Goal: Task Accomplishment & Management: Manage account settings

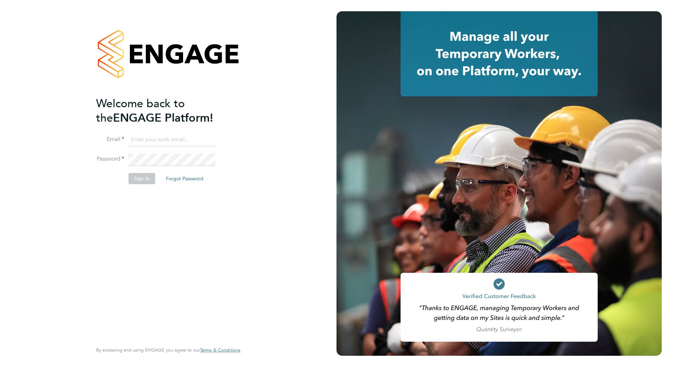
type input "stephen.odonoghue@vistry.co.uk"
click at [139, 182] on button "Sign In" at bounding box center [141, 178] width 27 height 11
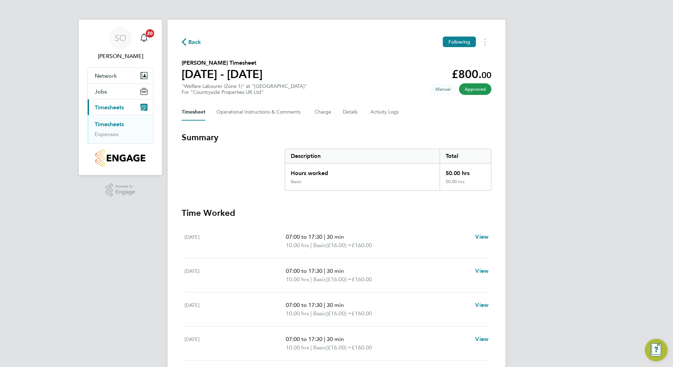
click at [193, 42] on span "Back" at bounding box center [194, 42] width 13 height 8
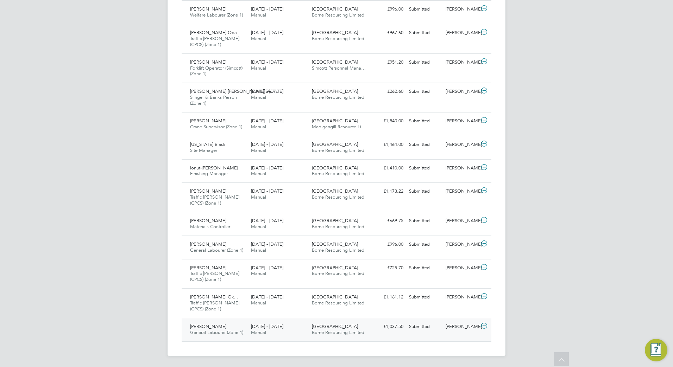
click at [337, 332] on span "Borne Resourcing Limited" at bounding box center [338, 333] width 52 height 6
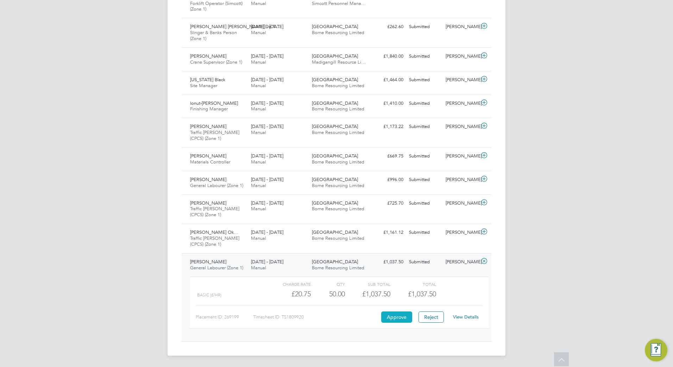
click at [399, 319] on button "Approve" at bounding box center [396, 317] width 31 height 11
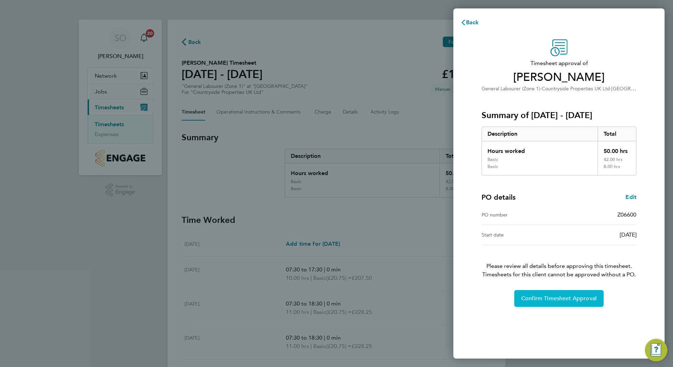
click at [549, 301] on span "Confirm Timesheet Approval" at bounding box center [558, 298] width 75 height 7
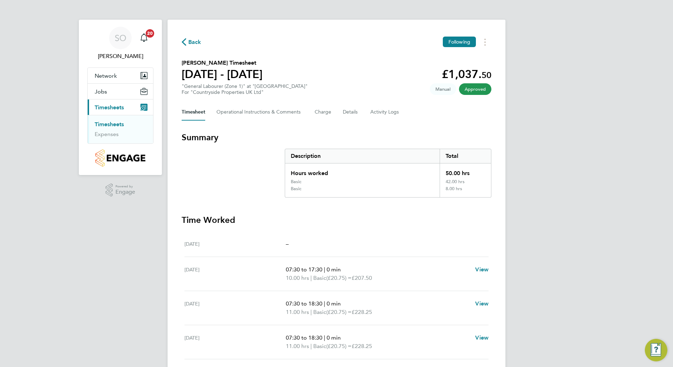
click at [193, 42] on span "Back" at bounding box center [194, 42] width 13 height 8
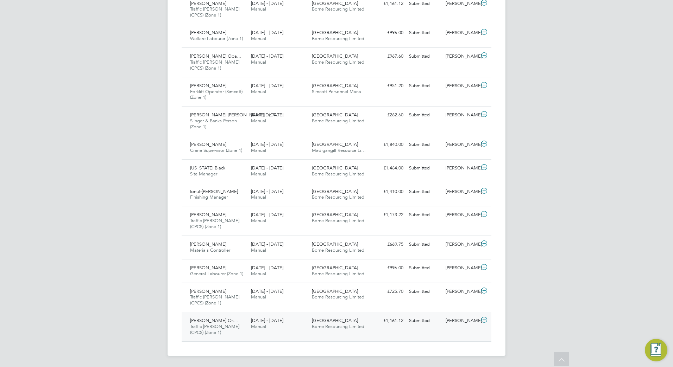
click at [228, 325] on span "Traffic [PERSON_NAME] (CPCS) (Zone 1)" at bounding box center [214, 330] width 49 height 12
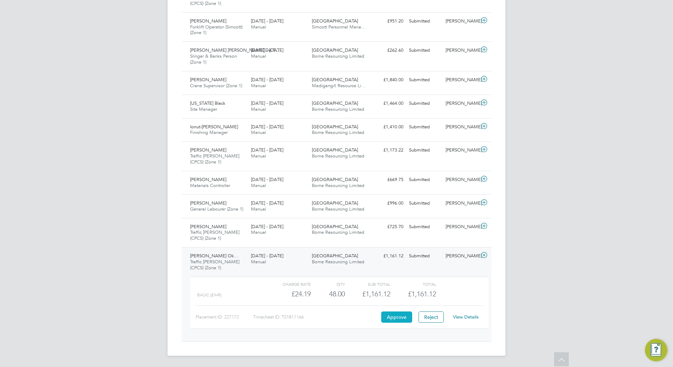
click at [396, 318] on button "Approve" at bounding box center [396, 317] width 31 height 11
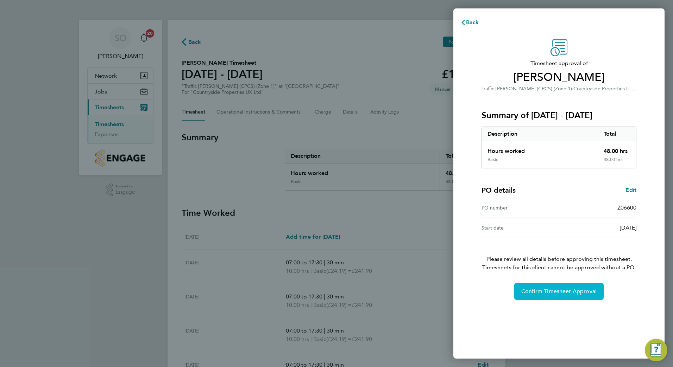
click at [556, 293] on span "Confirm Timesheet Approval" at bounding box center [558, 291] width 75 height 7
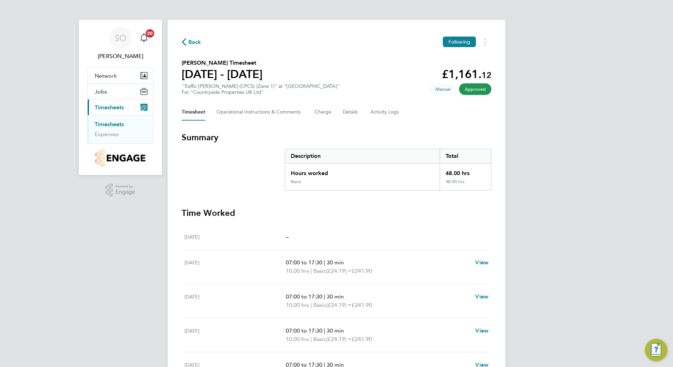
click at [192, 41] on span "Back" at bounding box center [194, 42] width 13 height 8
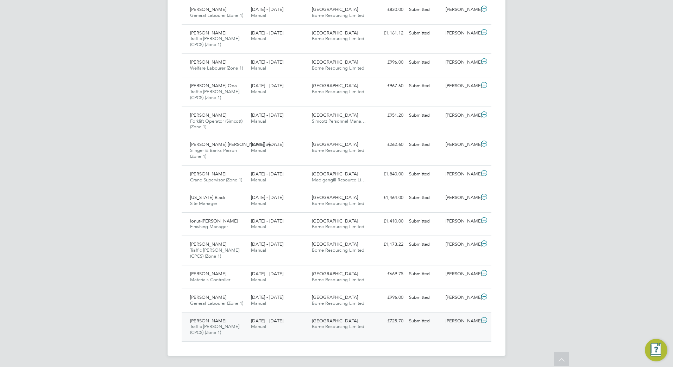
click at [325, 326] on span "Borne Resourcing Limited" at bounding box center [338, 327] width 52 height 6
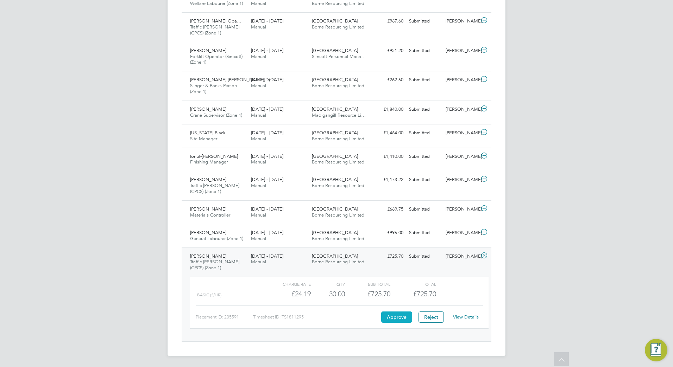
click at [396, 317] on button "Approve" at bounding box center [396, 317] width 31 height 11
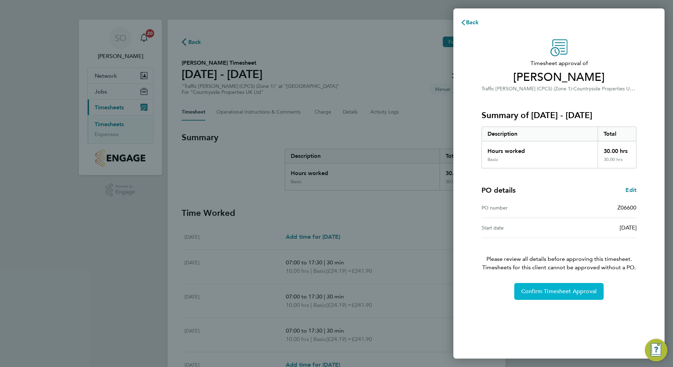
click at [562, 291] on span "Confirm Timesheet Approval" at bounding box center [558, 291] width 75 height 7
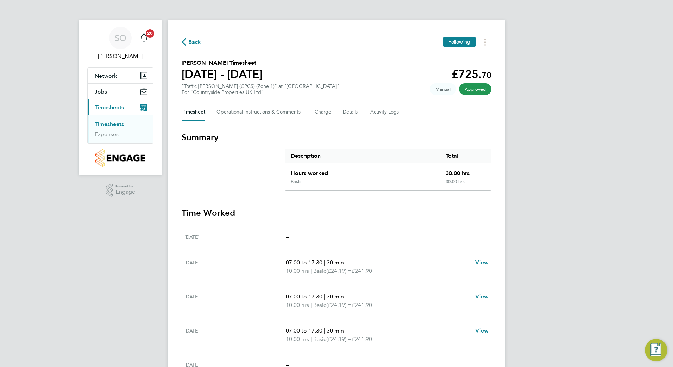
click at [191, 42] on span "Back" at bounding box center [194, 42] width 13 height 8
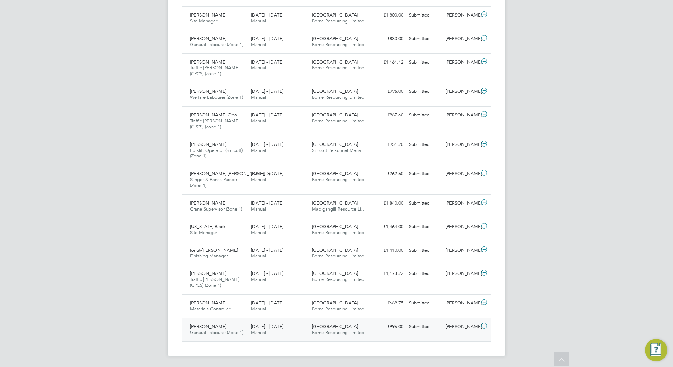
click at [329, 330] on div "Cambridge Road Estate Borne Resourcing Limited" at bounding box center [339, 330] width 61 height 18
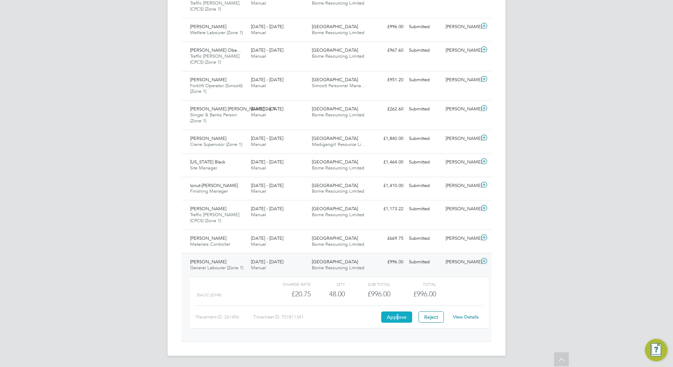
click at [397, 319] on button "Approve" at bounding box center [396, 317] width 31 height 11
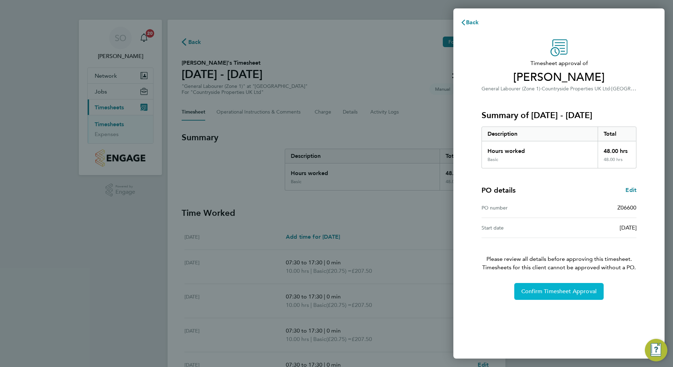
click at [559, 293] on span "Confirm Timesheet Approval" at bounding box center [558, 291] width 75 height 7
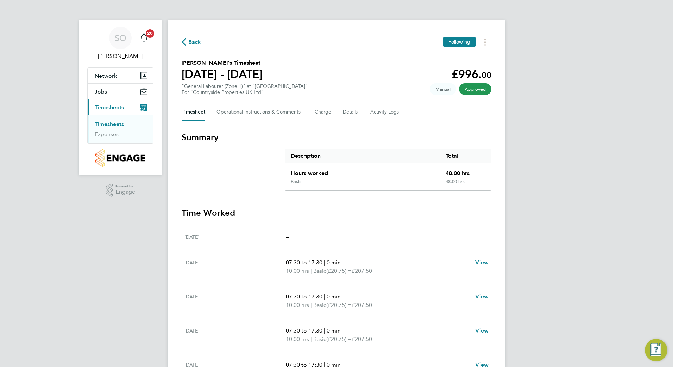
click at [193, 42] on span "Back" at bounding box center [194, 42] width 13 height 8
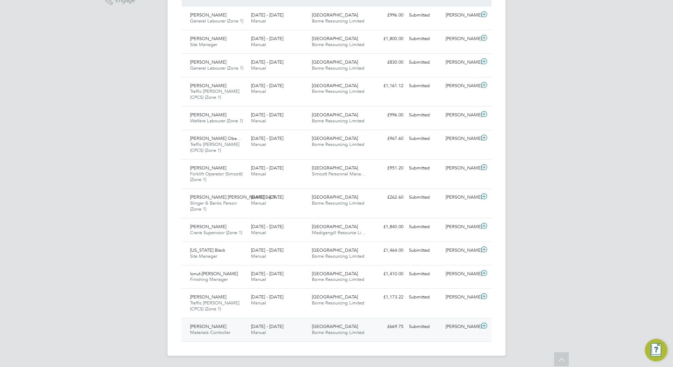
click at [211, 326] on span "Damian Headd" at bounding box center [208, 327] width 36 height 6
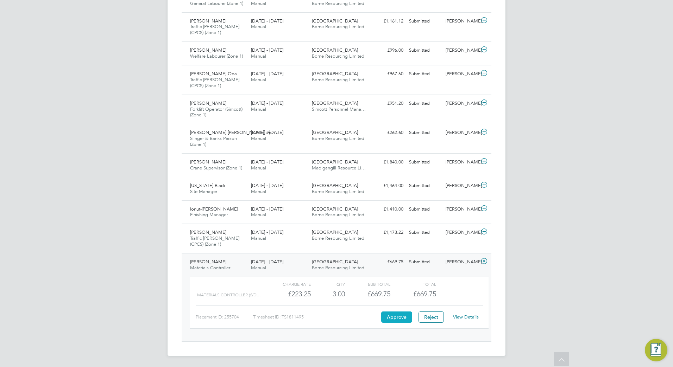
click at [392, 318] on button "Approve" at bounding box center [396, 317] width 31 height 11
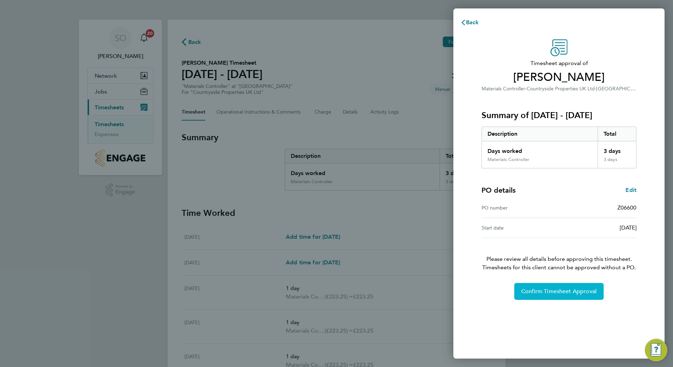
click at [539, 291] on span "Confirm Timesheet Approval" at bounding box center [558, 291] width 75 height 7
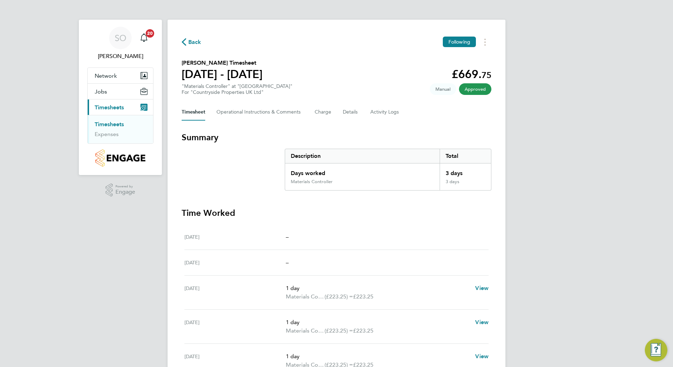
click at [196, 41] on span "Back" at bounding box center [194, 42] width 13 height 8
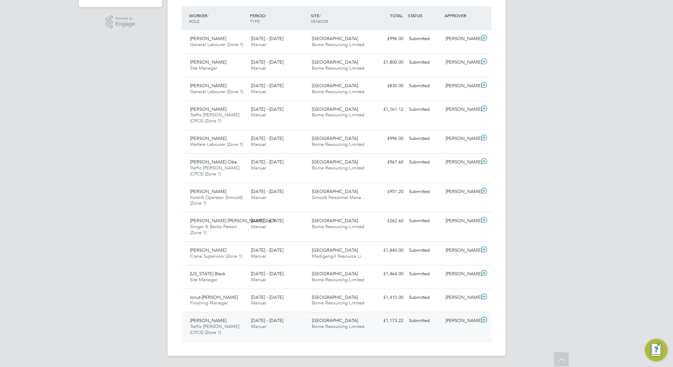
click at [209, 328] on span "Traffic [PERSON_NAME] (CPCS) (Zone 1)" at bounding box center [214, 330] width 49 height 12
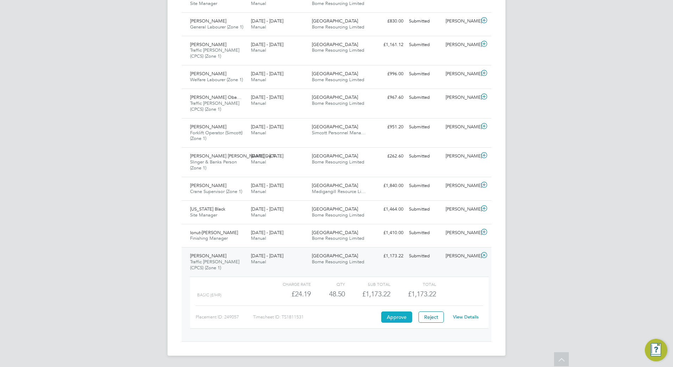
click at [393, 317] on button "Approve" at bounding box center [396, 317] width 31 height 11
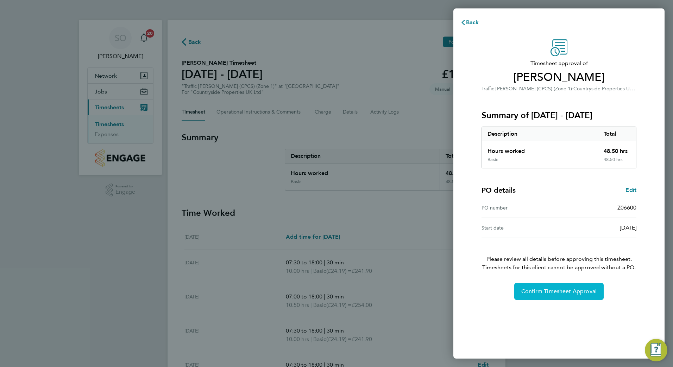
click at [555, 292] on span "Confirm Timesheet Approval" at bounding box center [558, 291] width 75 height 7
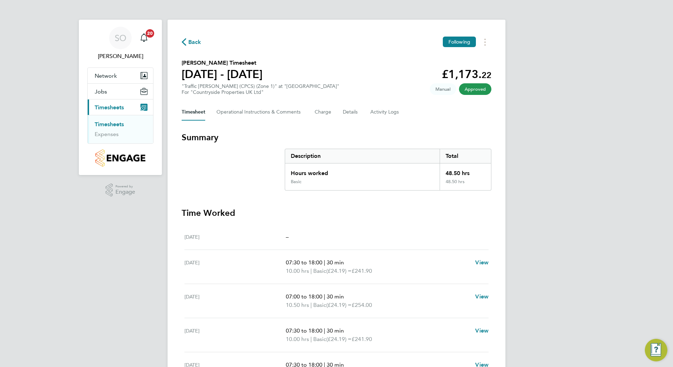
click at [193, 42] on span "Back" at bounding box center [194, 42] width 13 height 8
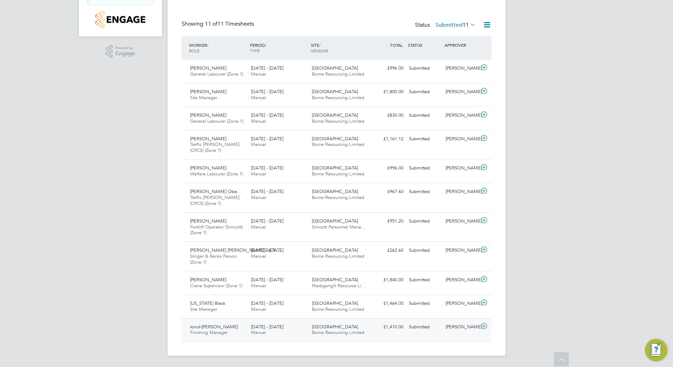
click at [243, 330] on div "Ionut-Silvian Bute Finishing Manager 25 - 31 Aug 2025" at bounding box center [217, 330] width 61 height 18
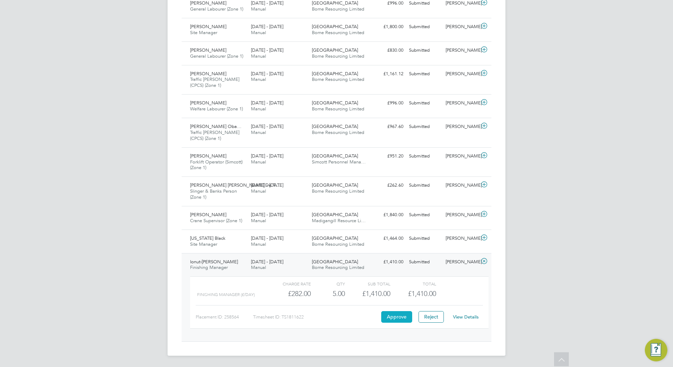
click at [393, 318] on button "Approve" at bounding box center [396, 316] width 31 height 11
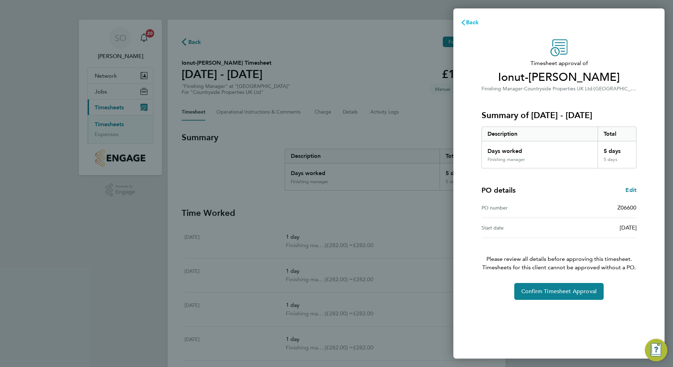
click at [470, 23] on span "Back" at bounding box center [472, 22] width 13 height 7
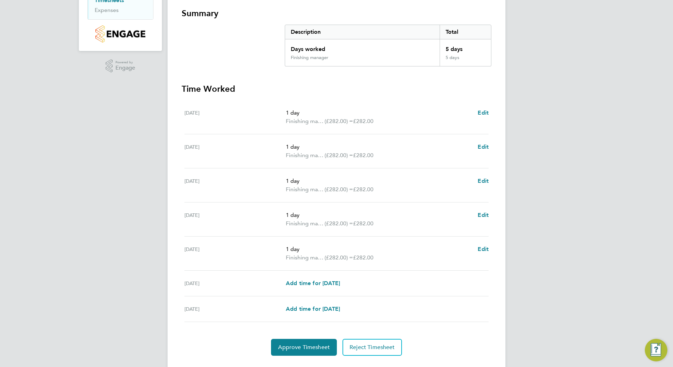
scroll to position [141, 0]
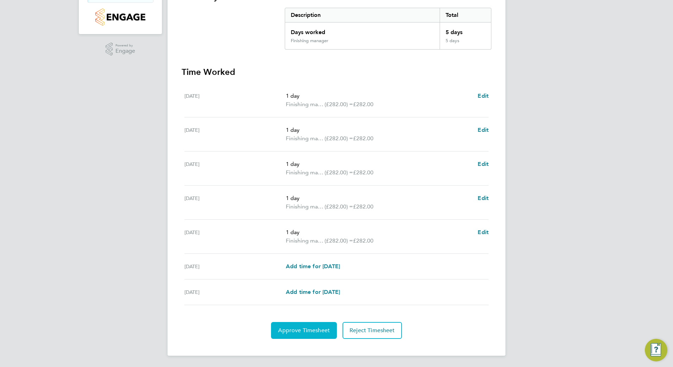
click at [306, 331] on span "Approve Timesheet" at bounding box center [304, 330] width 52 height 7
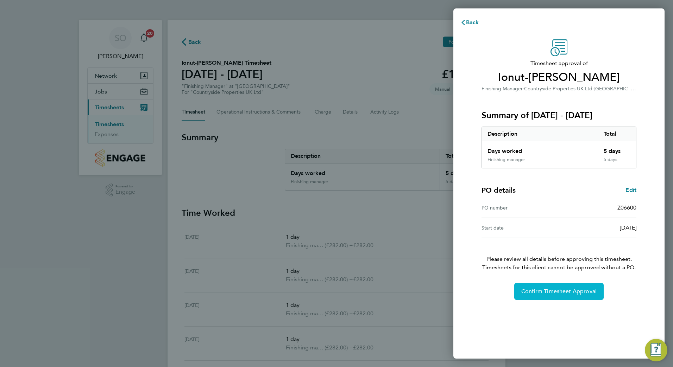
click at [529, 291] on span "Confirm Timesheet Approval" at bounding box center [558, 291] width 75 height 7
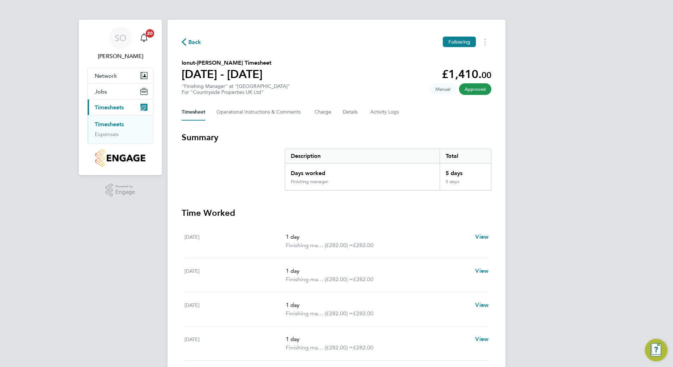
click at [193, 41] on span "Back" at bounding box center [194, 42] width 13 height 8
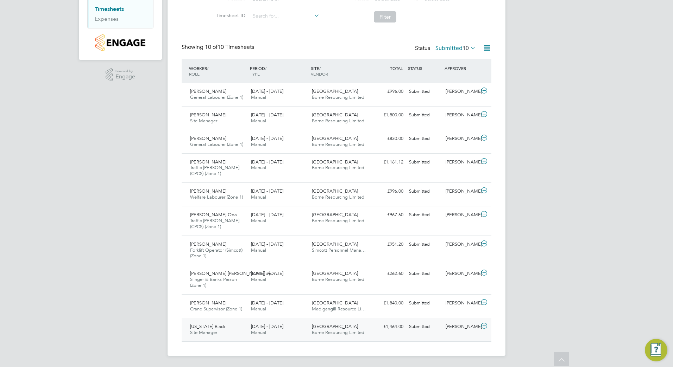
click at [313, 331] on span "Borne Resourcing Limited" at bounding box center [338, 333] width 52 height 6
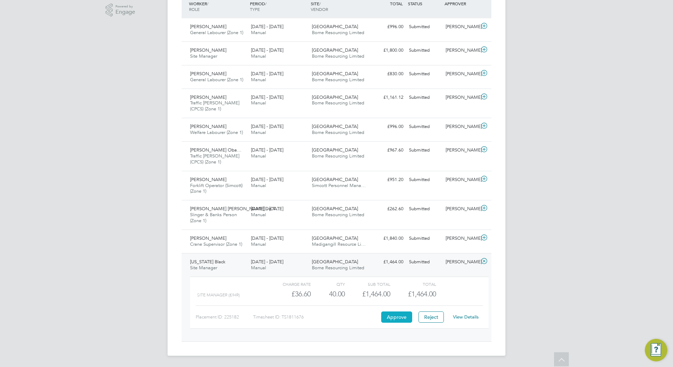
click at [393, 316] on button "Approve" at bounding box center [396, 317] width 31 height 11
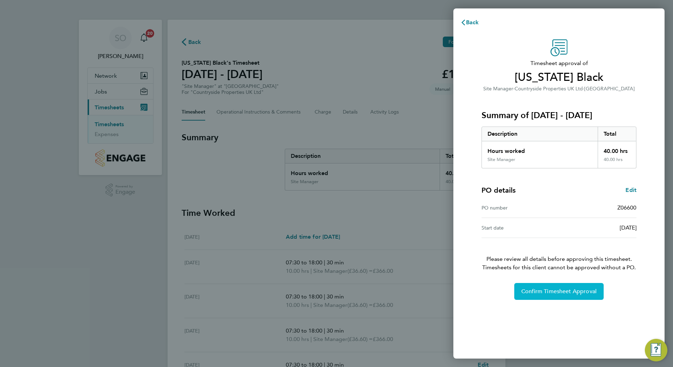
click at [546, 293] on span "Confirm Timesheet Approval" at bounding box center [558, 291] width 75 height 7
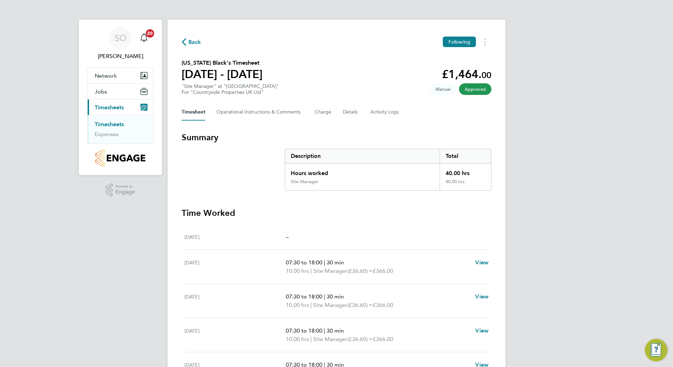
click at [193, 41] on span "Back" at bounding box center [194, 42] width 13 height 8
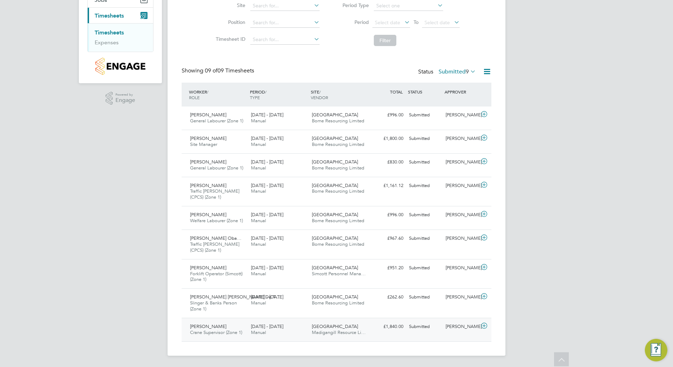
click at [314, 329] on span "[GEOGRAPHIC_DATA]" at bounding box center [335, 327] width 46 height 6
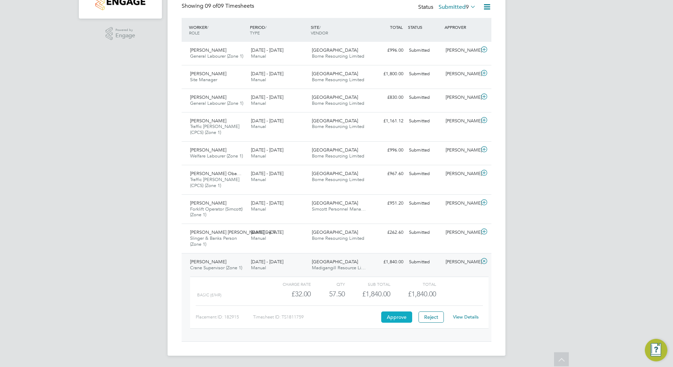
click at [397, 318] on button "Approve" at bounding box center [396, 317] width 31 height 11
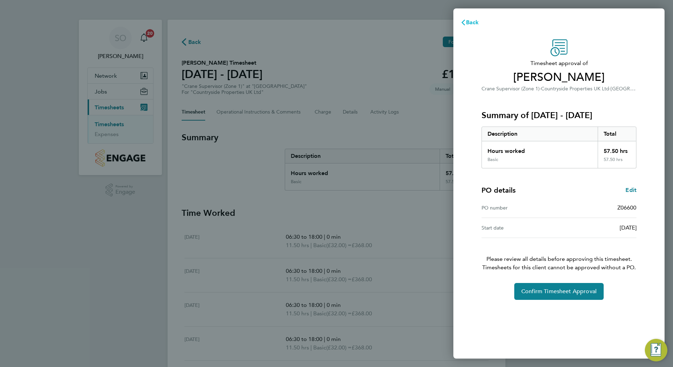
click at [470, 22] on span "Back" at bounding box center [472, 22] width 13 height 7
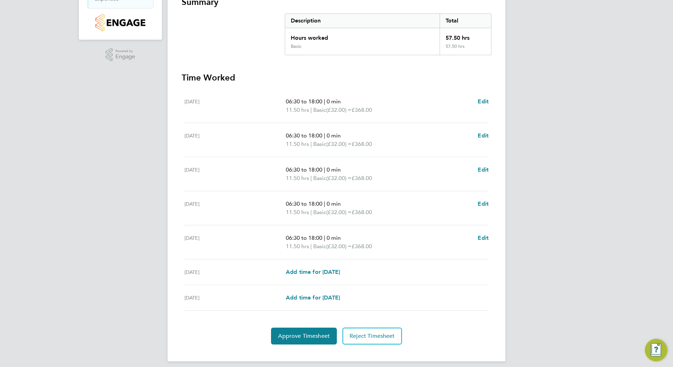
scroll to position [141, 0]
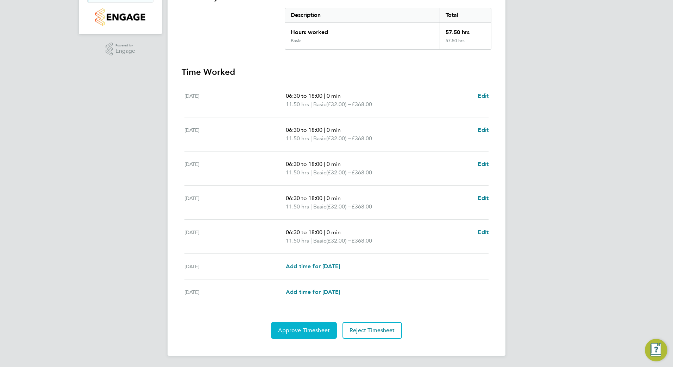
click at [305, 334] on button "Approve Timesheet" at bounding box center [304, 330] width 66 height 17
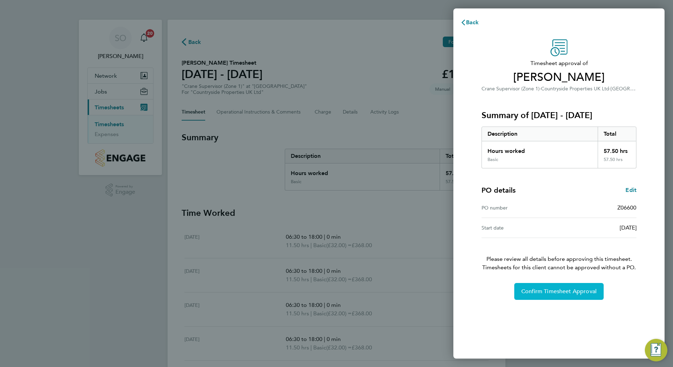
click at [533, 294] on span "Confirm Timesheet Approval" at bounding box center [558, 291] width 75 height 7
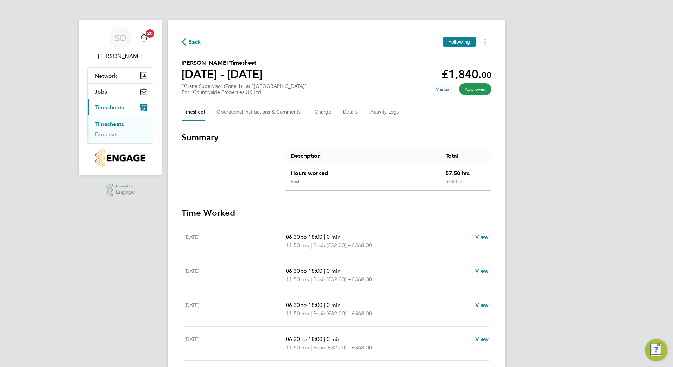
click at [193, 42] on span "Back" at bounding box center [194, 42] width 13 height 8
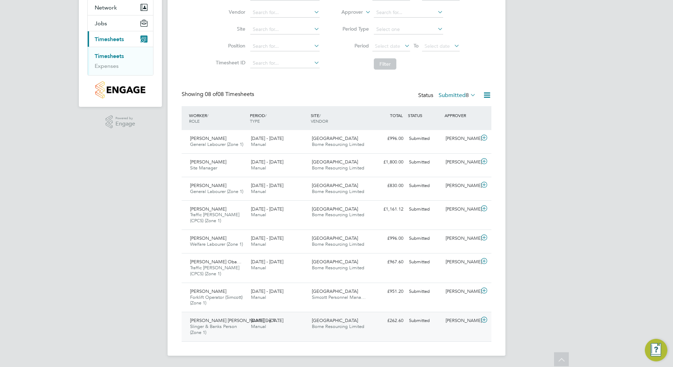
click at [208, 328] on span "Slinger & Banks Person (Zone 1)" at bounding box center [213, 330] width 47 height 12
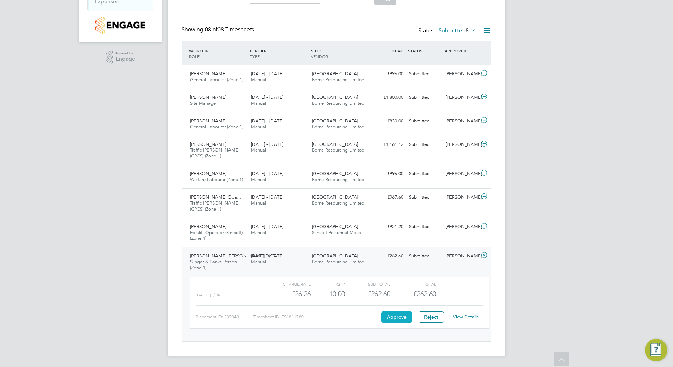
click at [395, 317] on button "Approve" at bounding box center [396, 317] width 31 height 11
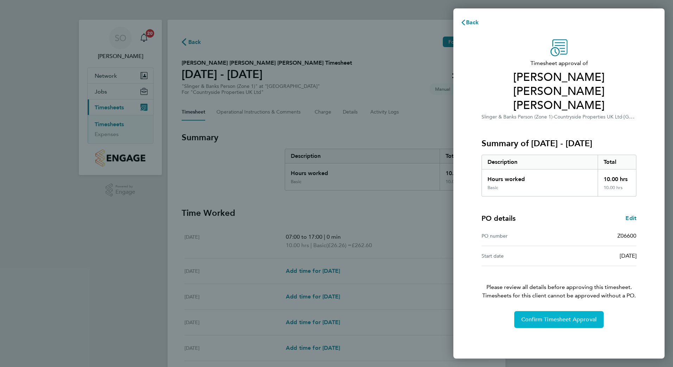
click at [531, 316] on span "Confirm Timesheet Approval" at bounding box center [558, 319] width 75 height 7
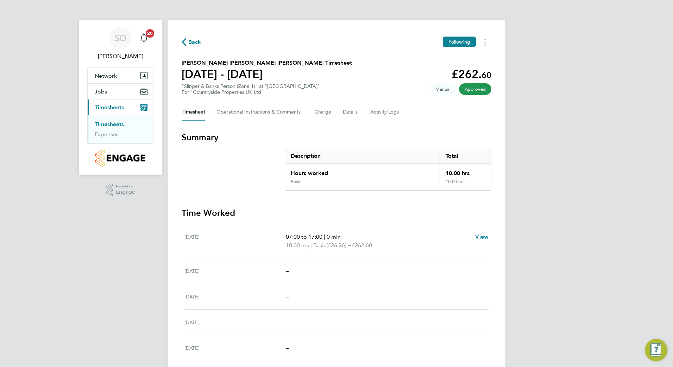
click at [191, 41] on span "Back" at bounding box center [194, 42] width 13 height 8
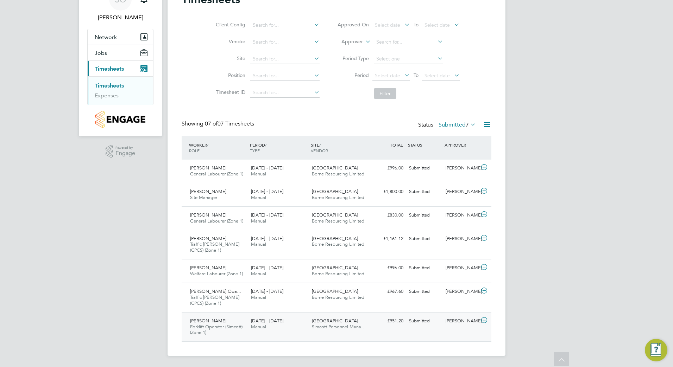
click at [206, 327] on span "Forklift Operator (Simcott) (Zone 1)" at bounding box center [216, 330] width 52 height 12
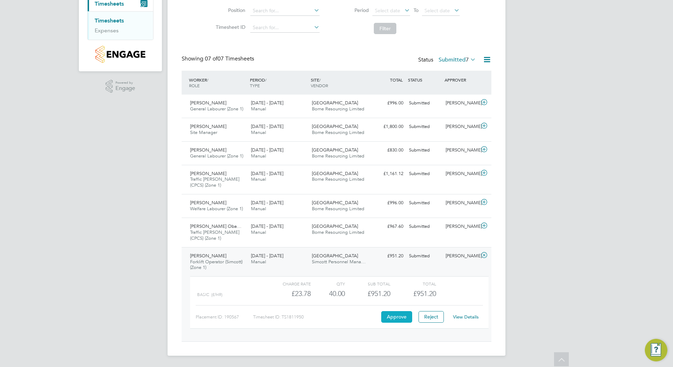
click at [391, 318] on button "Approve" at bounding box center [396, 316] width 31 height 11
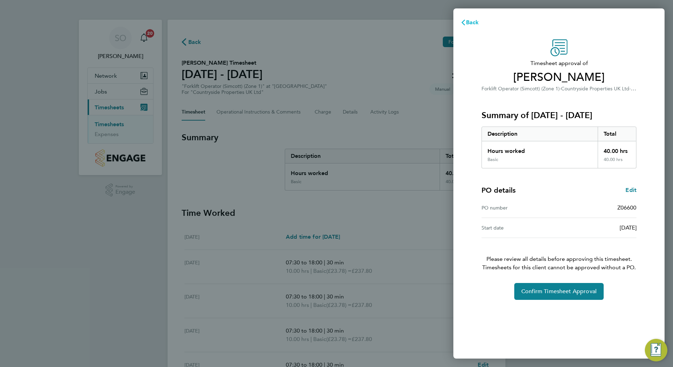
click at [469, 24] on span "Back" at bounding box center [472, 22] width 13 height 7
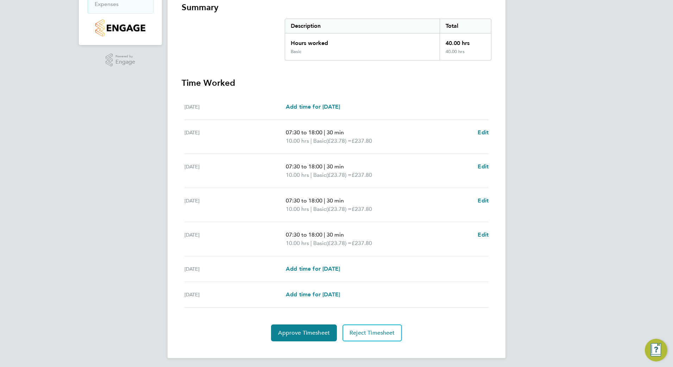
scroll to position [133, 0]
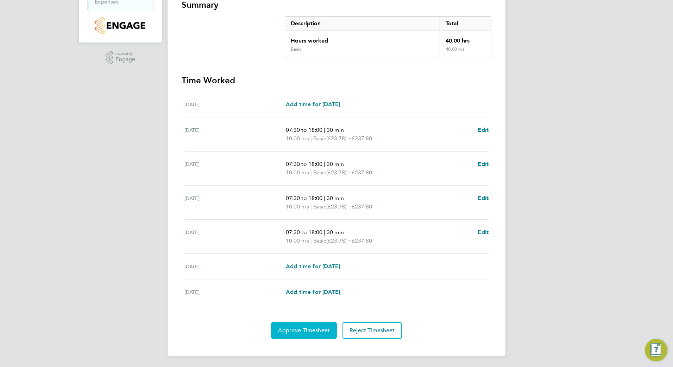
click at [308, 330] on span "Approve Timesheet" at bounding box center [304, 330] width 52 height 7
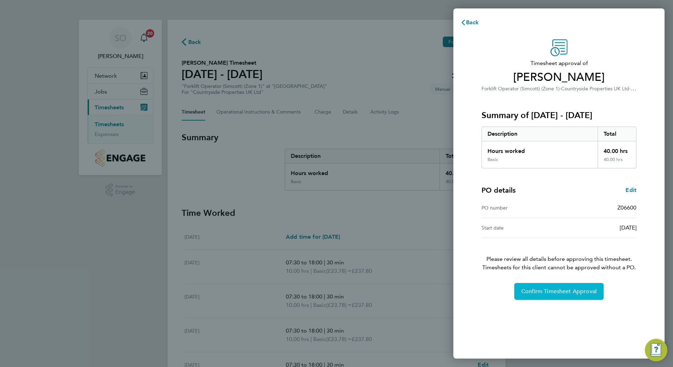
click at [560, 292] on span "Confirm Timesheet Approval" at bounding box center [558, 291] width 75 height 7
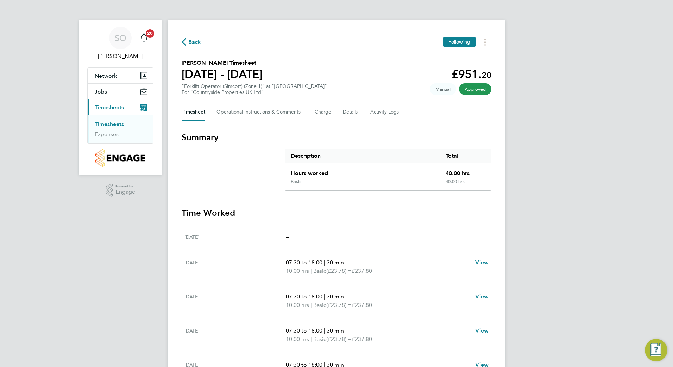
click at [194, 41] on span "Back" at bounding box center [194, 42] width 13 height 8
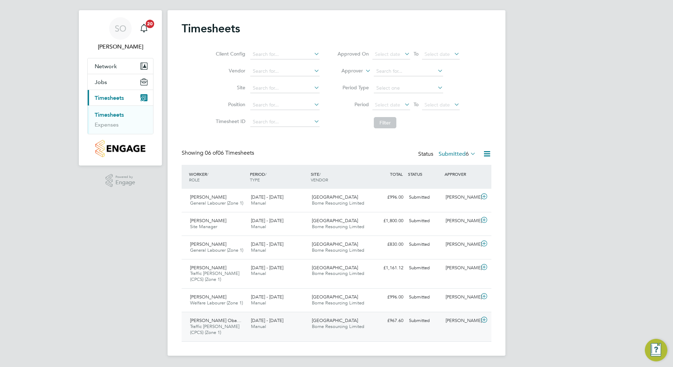
click at [219, 323] on span "Hassan Olanrewaju Oba…" at bounding box center [215, 321] width 51 height 6
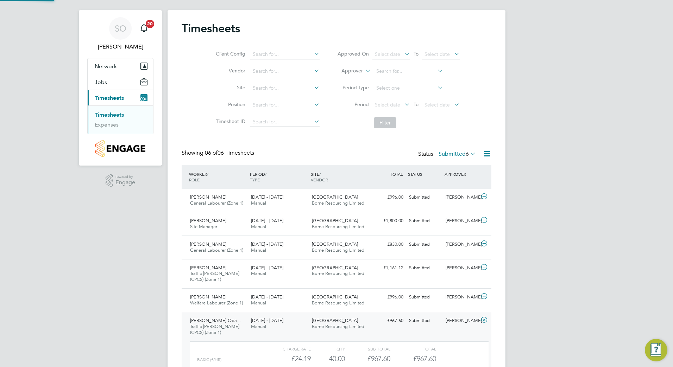
scroll to position [12, 69]
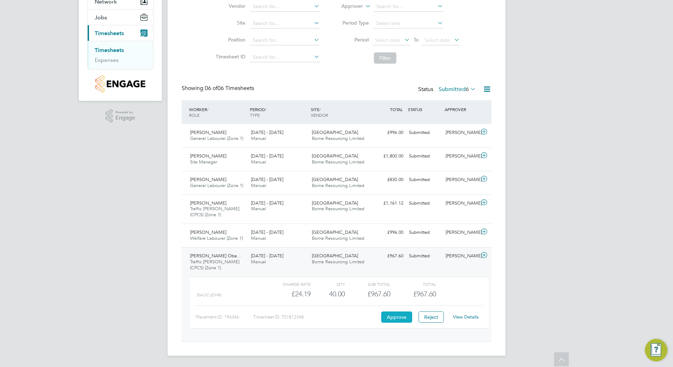
click at [394, 318] on button "Approve" at bounding box center [396, 317] width 31 height 11
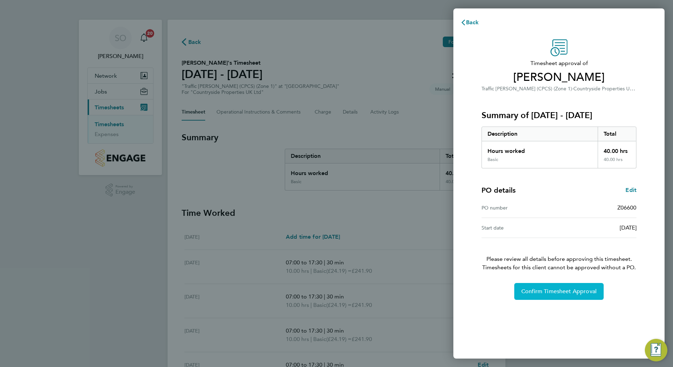
click at [555, 291] on span "Confirm Timesheet Approval" at bounding box center [558, 291] width 75 height 7
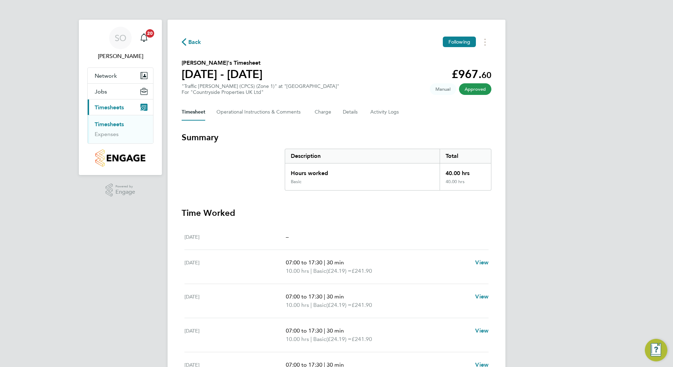
click at [193, 42] on span "Back" at bounding box center [194, 42] width 13 height 8
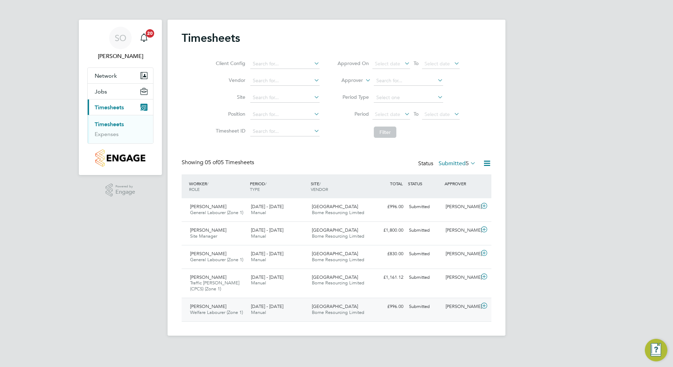
click at [230, 310] on div "Antriana Sinani Welfare Labourer (Zone 1) 25 - 31 Aug 2025" at bounding box center [217, 310] width 61 height 18
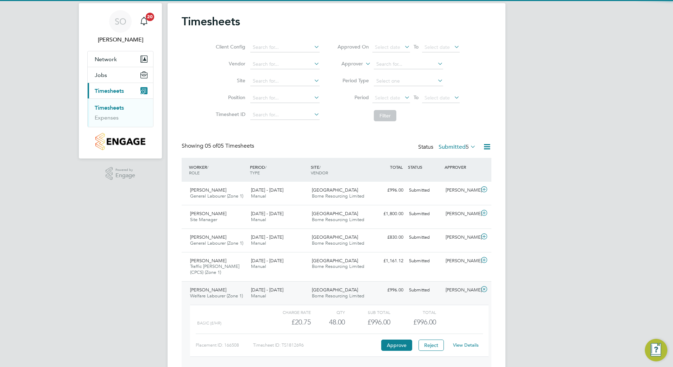
scroll to position [45, 0]
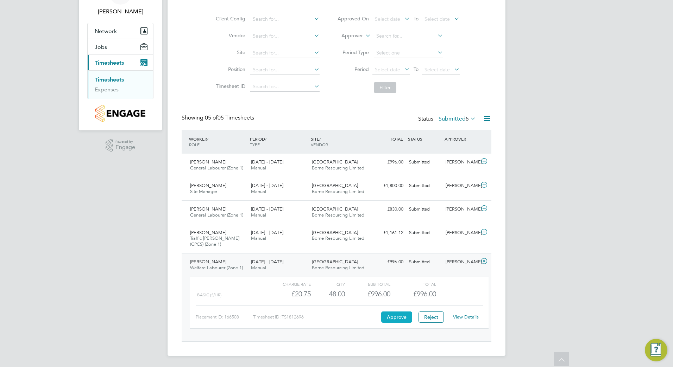
click at [391, 316] on button "Approve" at bounding box center [396, 317] width 31 height 11
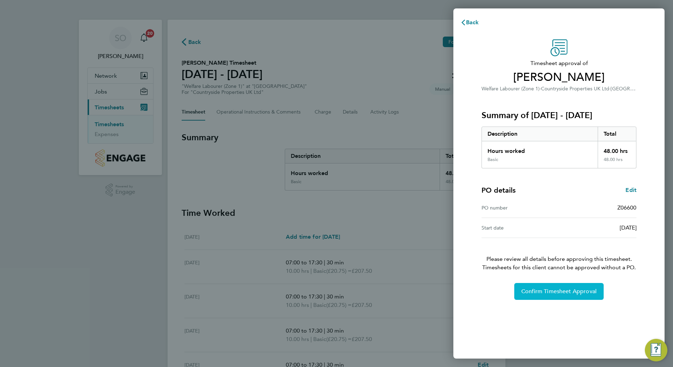
click at [538, 292] on span "Confirm Timesheet Approval" at bounding box center [558, 291] width 75 height 7
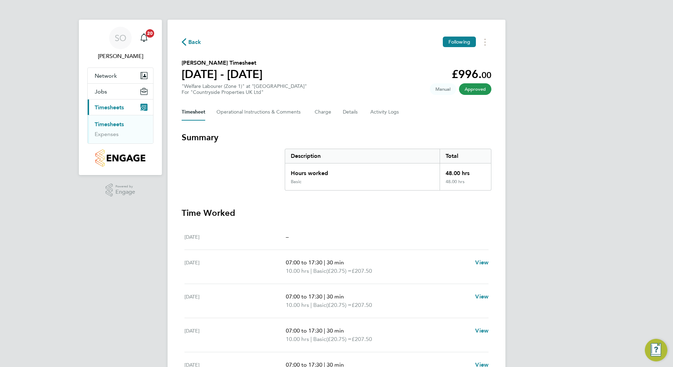
click at [193, 41] on span "Back" at bounding box center [194, 42] width 13 height 8
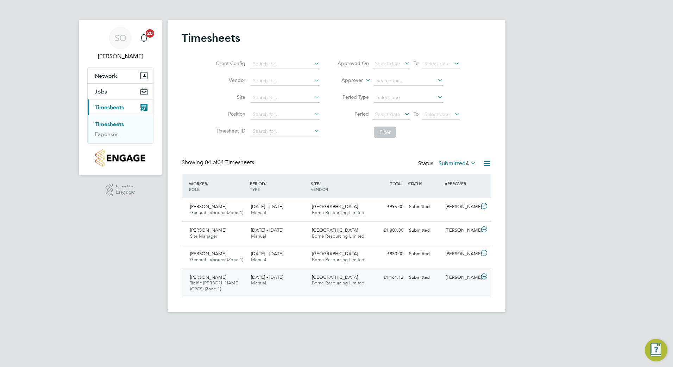
click at [203, 278] on span "[PERSON_NAME]" at bounding box center [208, 277] width 36 height 6
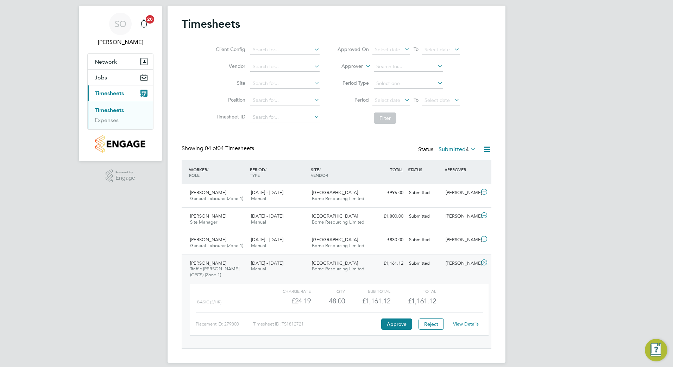
scroll to position [21, 0]
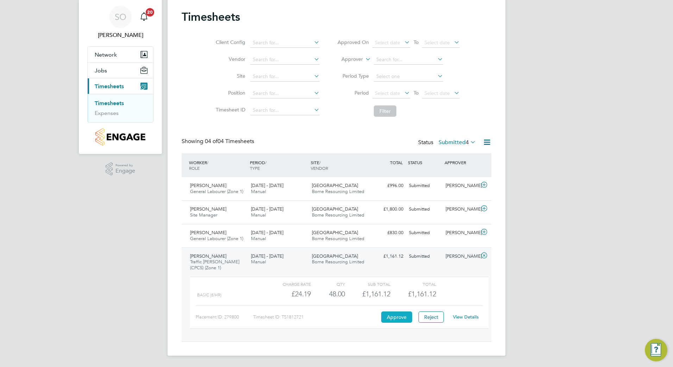
click at [396, 318] on button "Approve" at bounding box center [396, 317] width 31 height 11
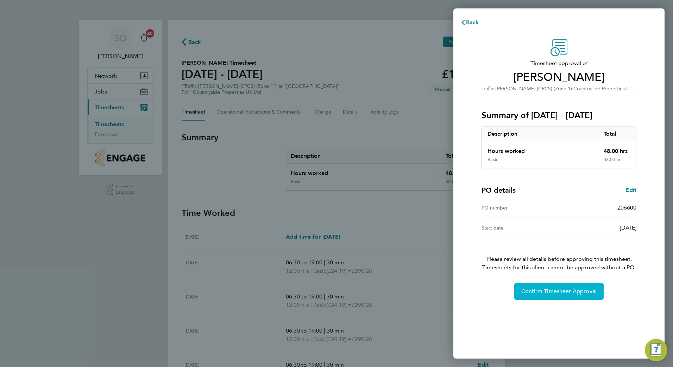
click at [548, 294] on span "Confirm Timesheet Approval" at bounding box center [558, 291] width 75 height 7
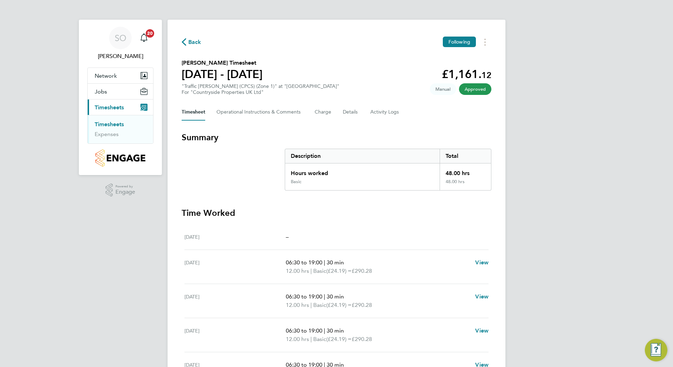
click at [193, 43] on span "Back" at bounding box center [194, 42] width 13 height 8
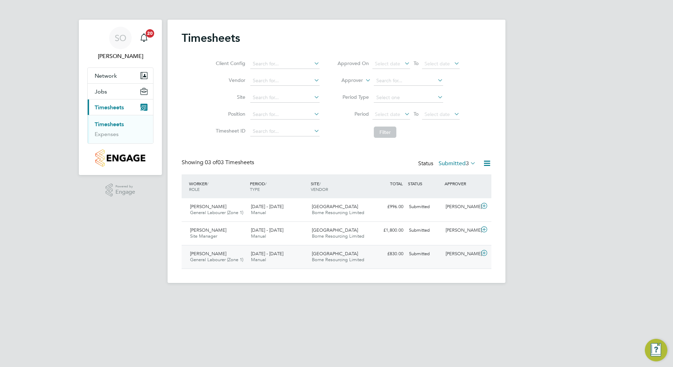
click at [211, 257] on span "General Labourer (Zone 1)" at bounding box center [216, 260] width 53 height 6
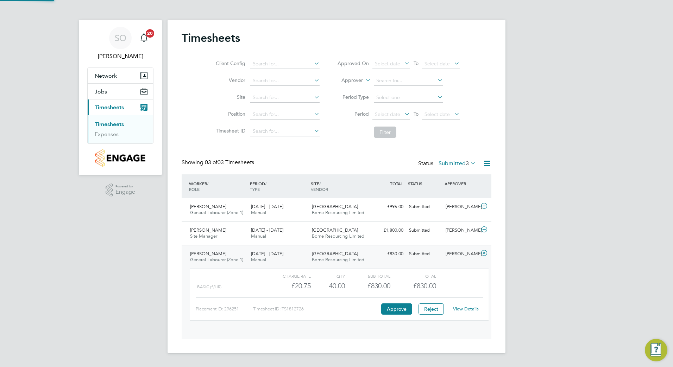
scroll to position [12, 69]
click at [399, 312] on button "Approve" at bounding box center [396, 309] width 31 height 11
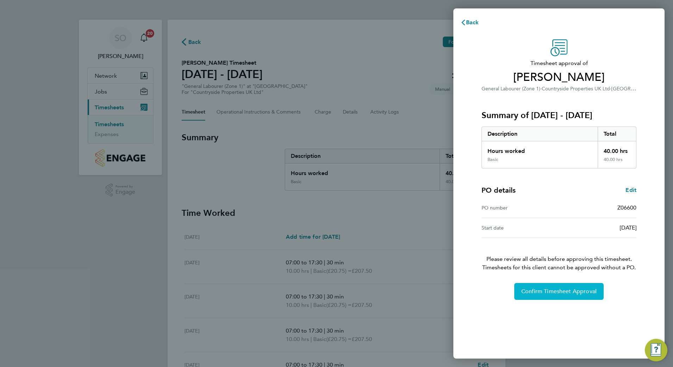
click at [553, 295] on span "Confirm Timesheet Approval" at bounding box center [558, 291] width 75 height 7
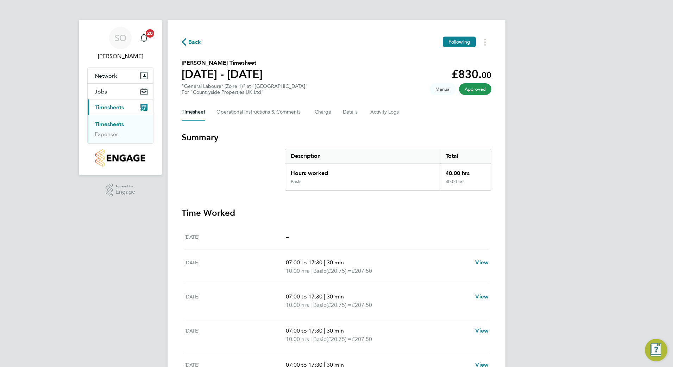
click at [192, 40] on span "Back" at bounding box center [194, 42] width 13 height 8
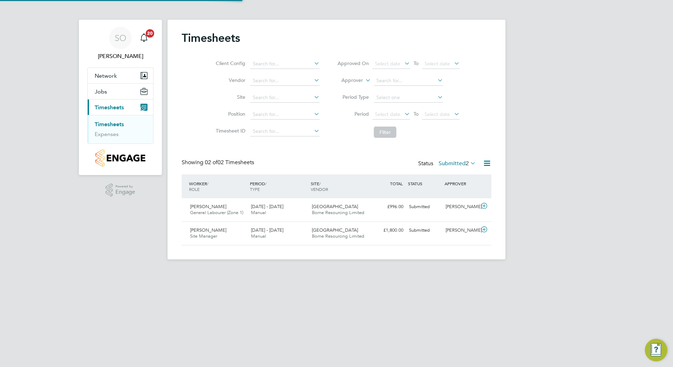
scroll to position [18, 61]
click at [214, 236] on span "Site Manager" at bounding box center [203, 236] width 27 height 6
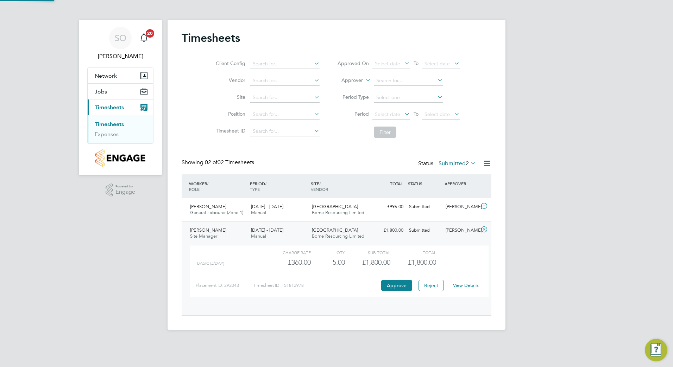
scroll to position [12, 69]
click at [400, 287] on button "Approve" at bounding box center [396, 285] width 31 height 11
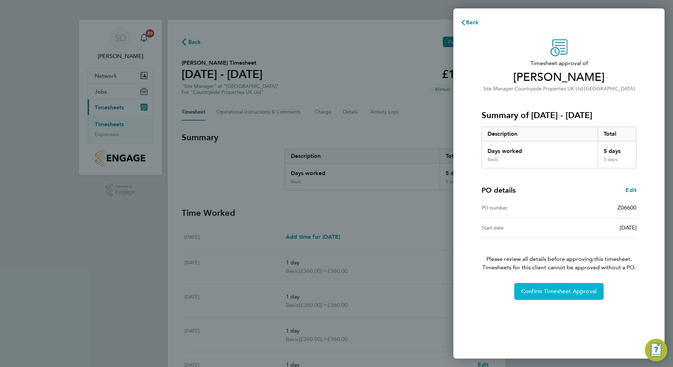
click at [547, 291] on span "Confirm Timesheet Approval" at bounding box center [558, 291] width 75 height 7
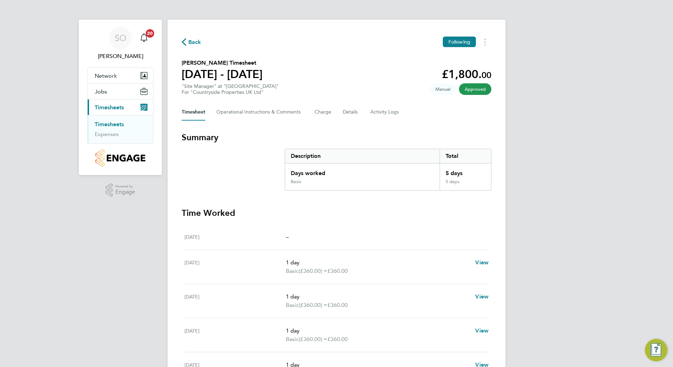
click at [194, 42] on span "Back" at bounding box center [194, 42] width 13 height 8
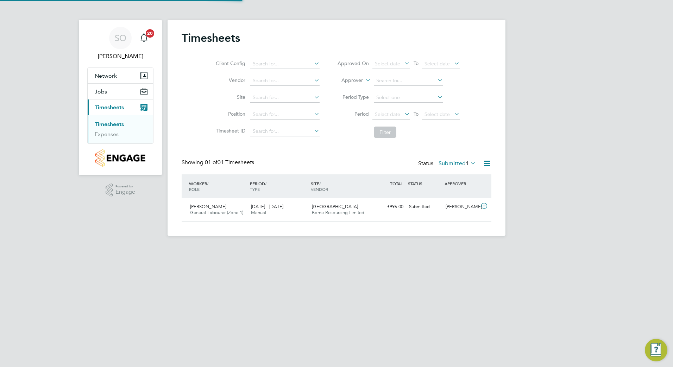
scroll to position [18, 61]
click at [221, 209] on span "[PERSON_NAME]" at bounding box center [208, 207] width 36 height 6
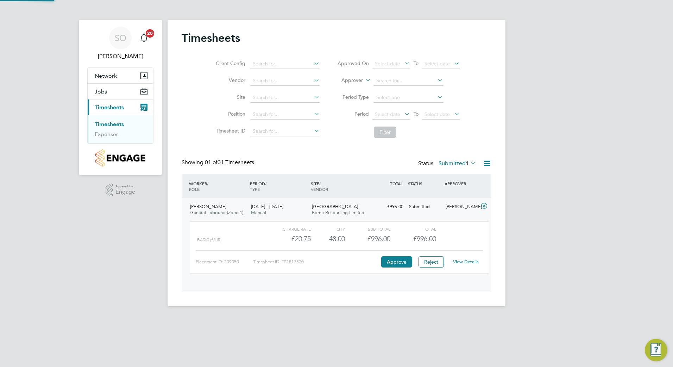
scroll to position [12, 69]
click at [393, 262] on button "Approve" at bounding box center [396, 261] width 31 height 11
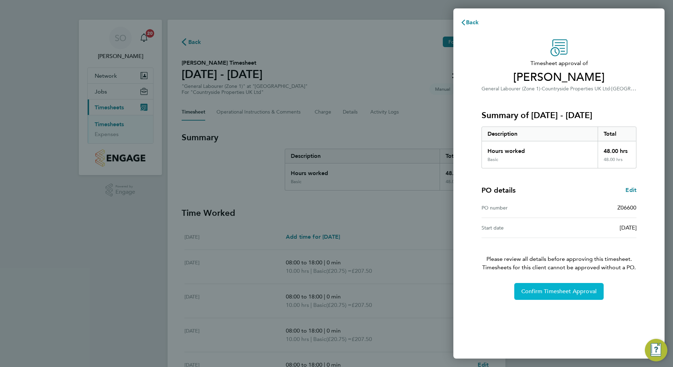
click at [551, 295] on button "Confirm Timesheet Approval" at bounding box center [558, 291] width 89 height 17
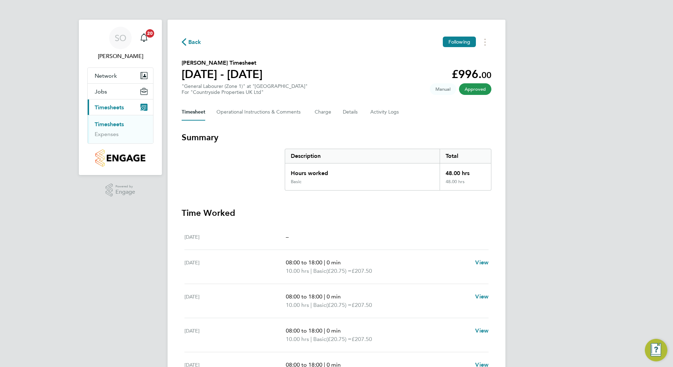
click at [194, 42] on span "Back" at bounding box center [194, 42] width 13 height 8
